Goal: Task Accomplishment & Management: Manage account settings

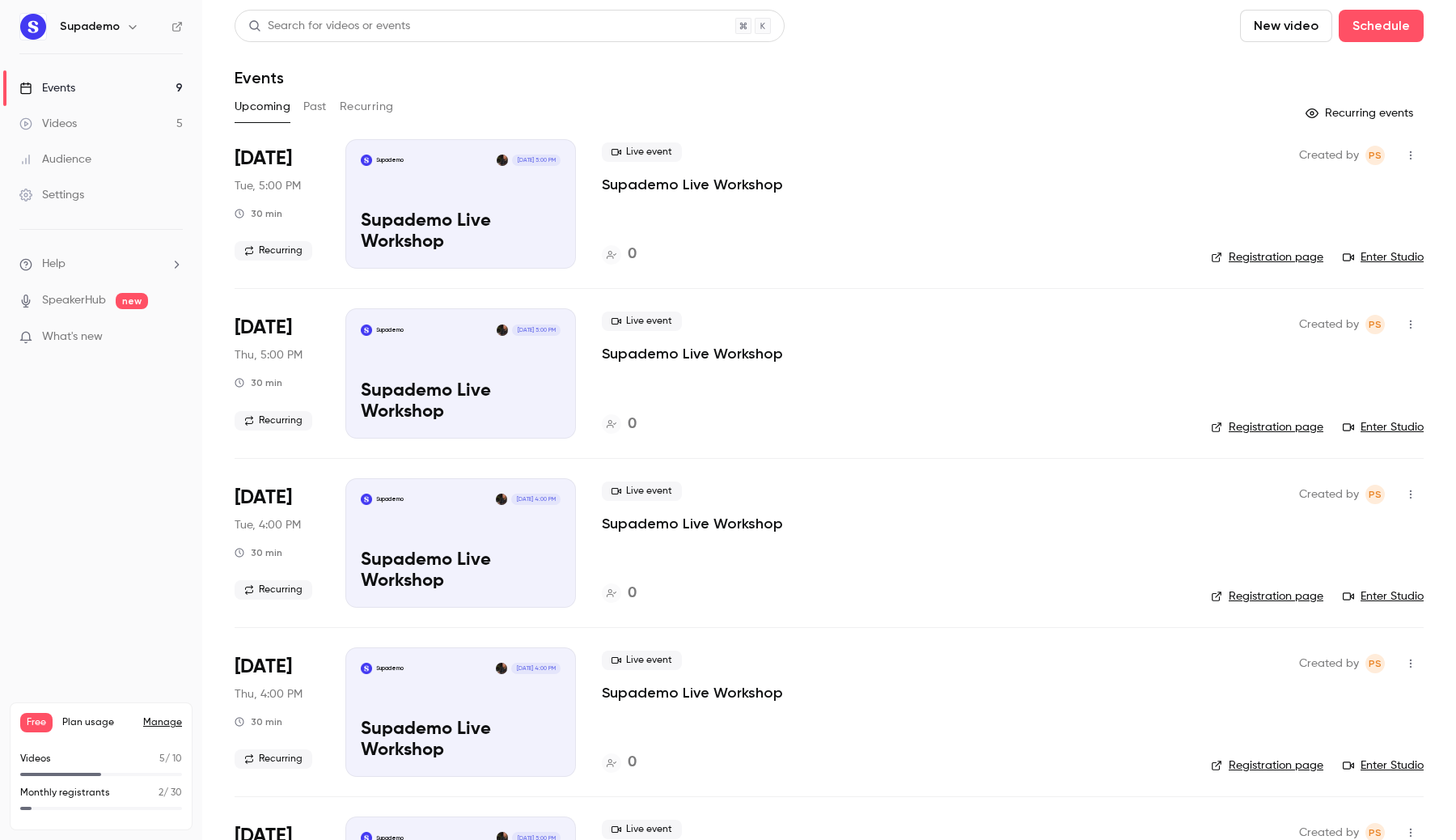
click at [89, 200] on link "Settings" at bounding box center [101, 195] width 203 height 35
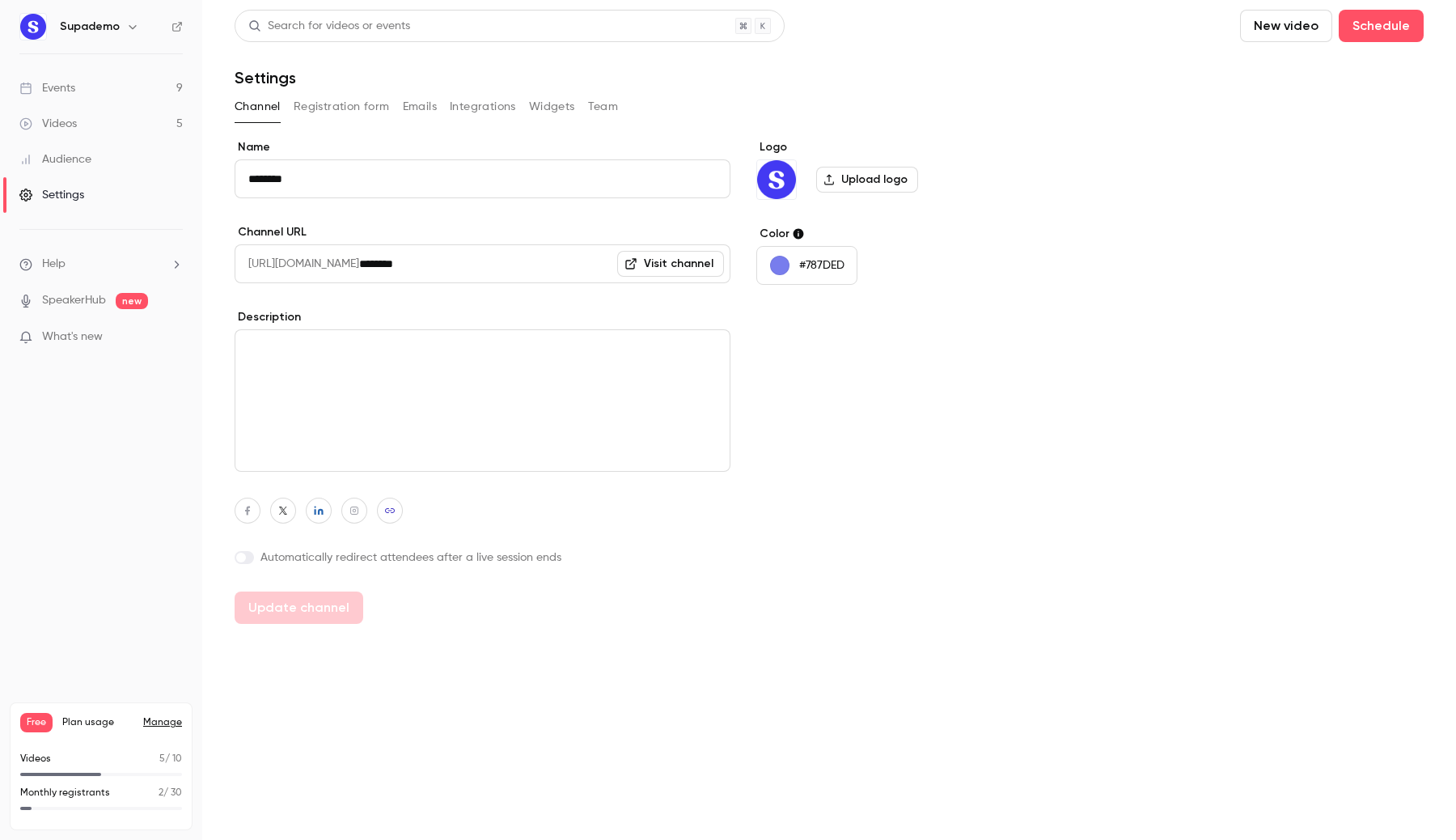
click at [477, 99] on button "Integrations" at bounding box center [483, 107] width 66 height 26
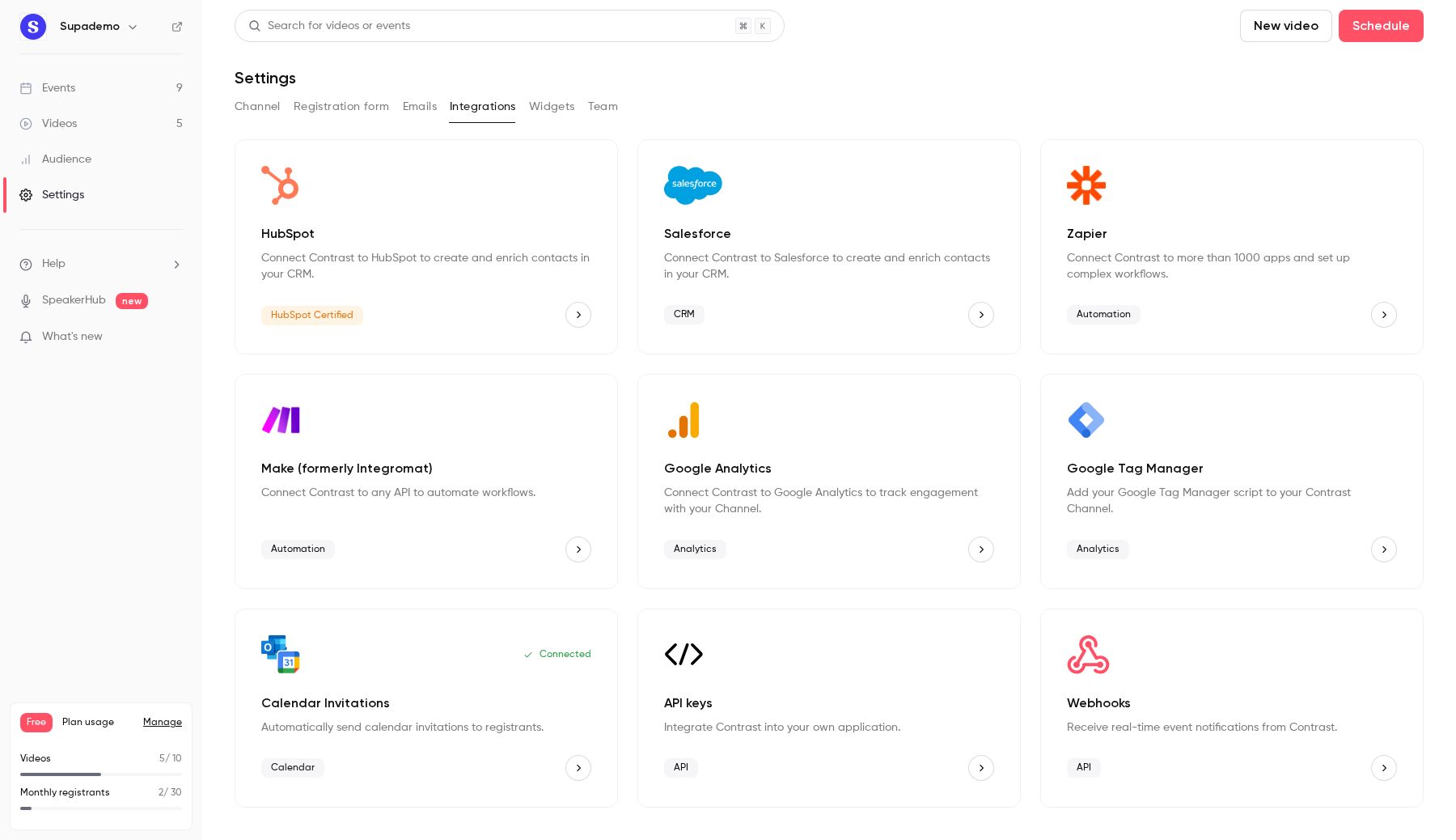
click at [1137, 530] on div "Google Tag Manager Add your Google Tag Manager script to your Contrast Channel.…" at bounding box center [1232, 482] width 383 height 215
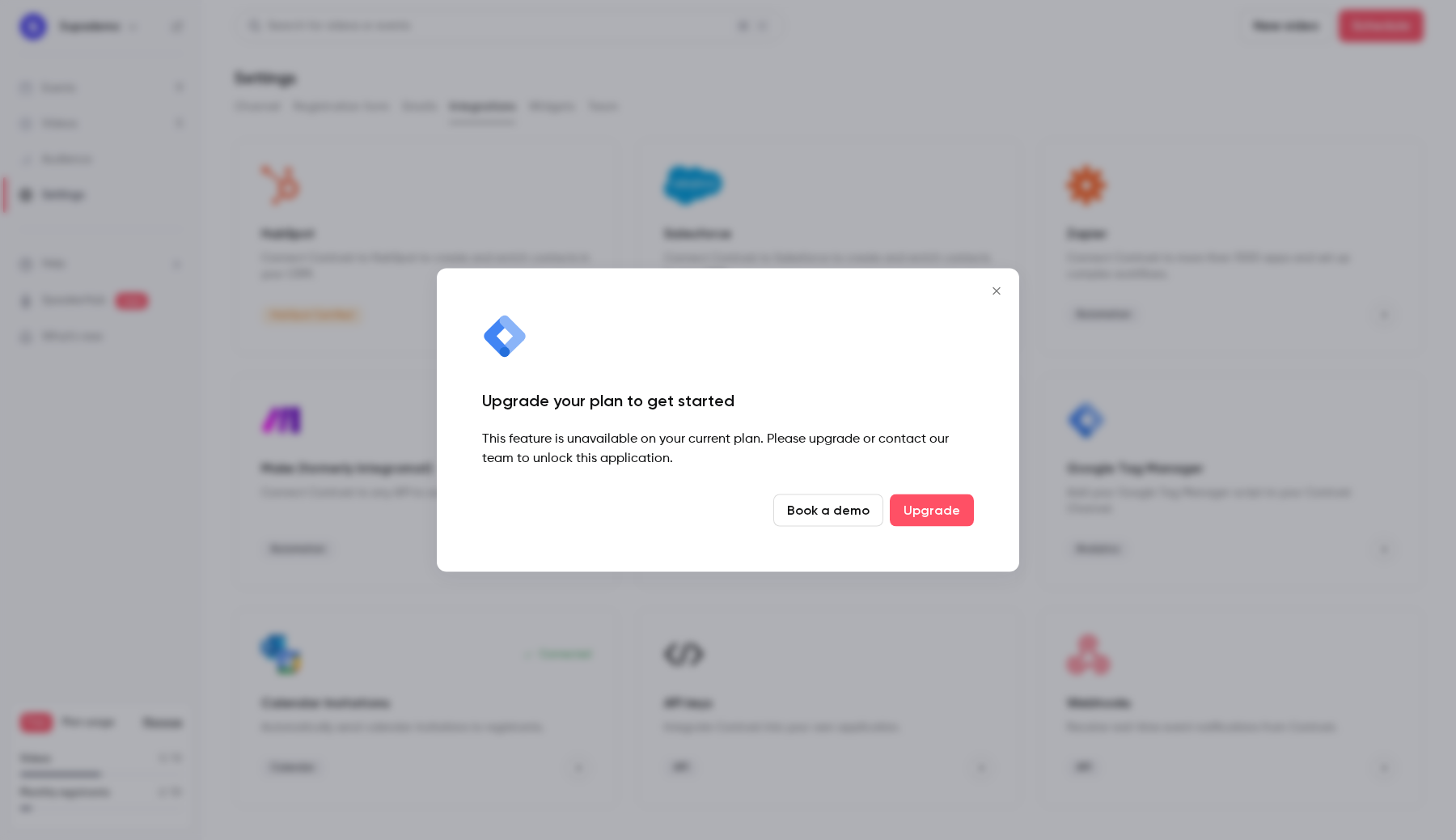
click at [998, 293] on icon "Close" at bounding box center [996, 291] width 19 height 13
